Goal: Check status: Check status

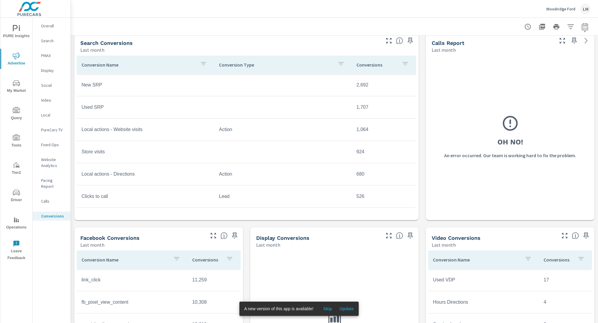
scroll to position [188, 0]
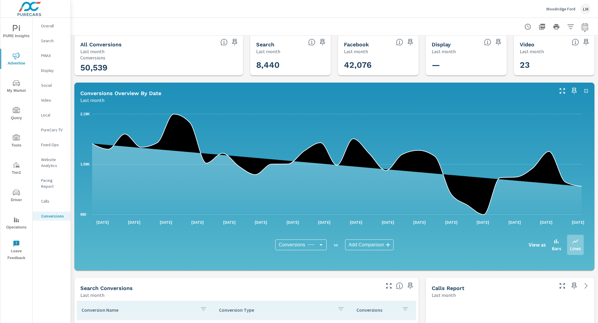
scroll to position [15, 0]
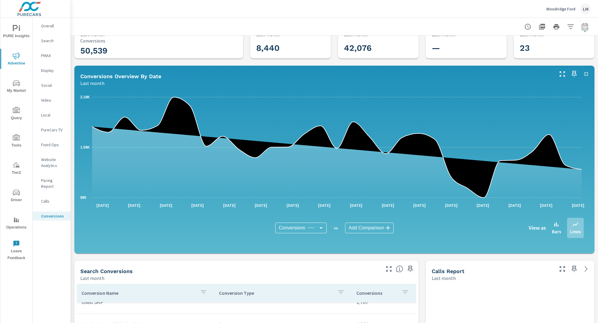
scroll to position [53, 0]
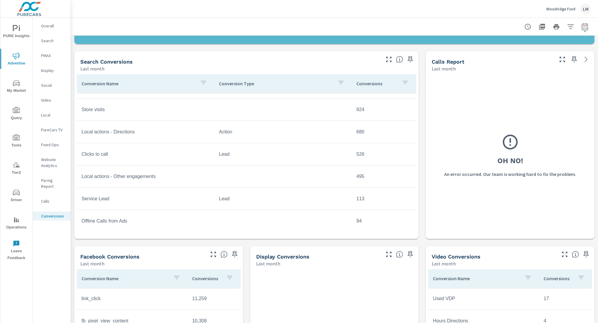
scroll to position [237, 0]
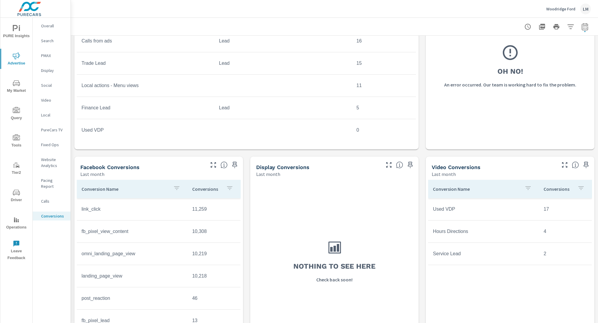
scroll to position [346, 0]
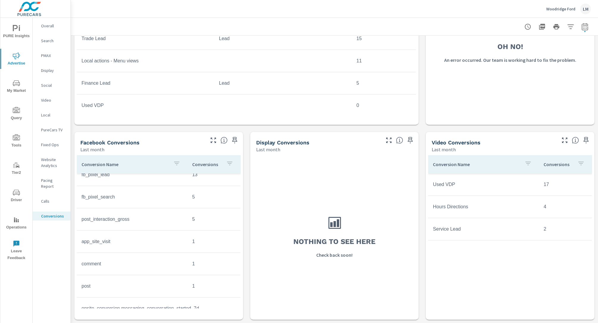
scroll to position [143, 0]
